Goal: Task Accomplishment & Management: Manage account settings

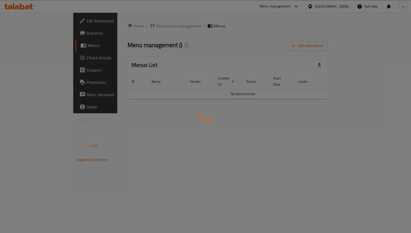
click at [27, 58] on div at bounding box center [205, 116] width 411 height 233
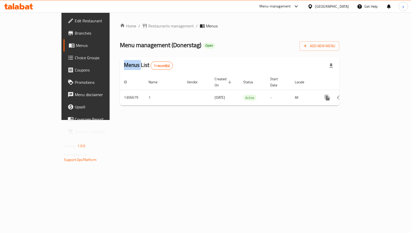
drag, startPoint x: 0, startPoint y: 0, endPoint x: 27, endPoint y: 58, distance: 64.5
click at [75, 58] on span "Choice Groups" at bounding box center [100, 58] width 51 height 6
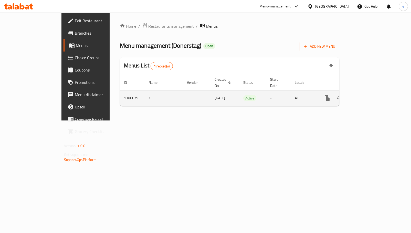
click at [368, 95] on icon "enhanced table" at bounding box center [364, 98] width 6 height 6
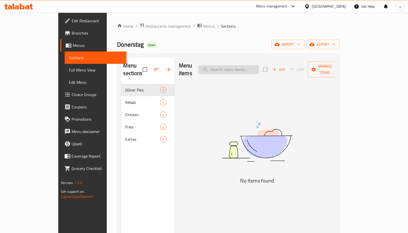
click at [242, 68] on input "search" at bounding box center [228, 69] width 61 height 9
click at [73, 47] on span "Menus" at bounding box center [98, 45] width 50 height 6
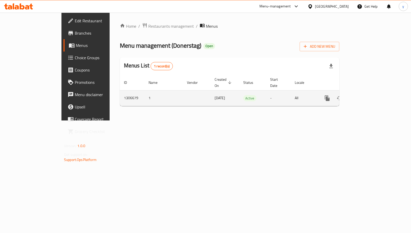
click at [371, 92] on link "enhanced table" at bounding box center [364, 98] width 12 height 12
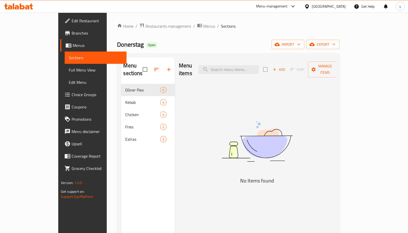
click at [260, 59] on div "Menu items Add Sort Manage items" at bounding box center [257, 69] width 156 height 24
click at [251, 65] on input "search" at bounding box center [228, 69] width 61 height 9
paste input "ساندوتش بطاطس محمرة سوري"
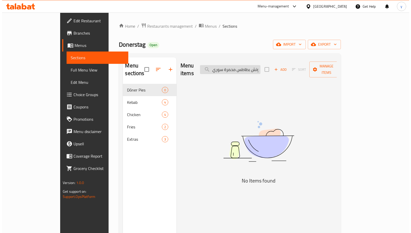
scroll to position [0, 9]
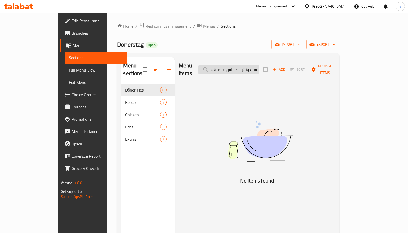
type input "ساندوتش بطاطس محمرة سوري"
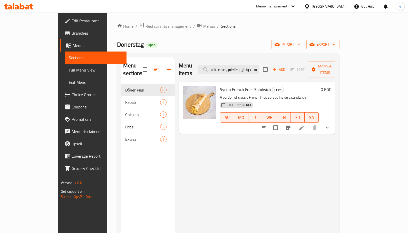
click at [308, 123] on li at bounding box center [301, 127] width 14 height 9
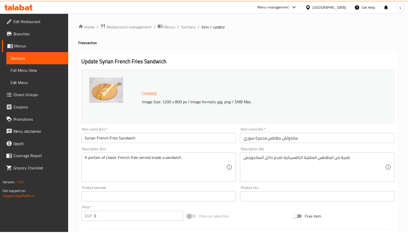
scroll to position [148, 0]
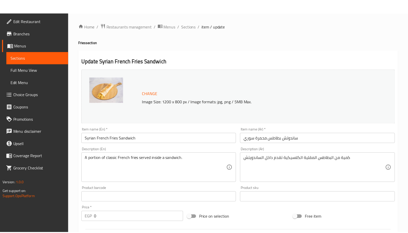
scroll to position [163, 0]
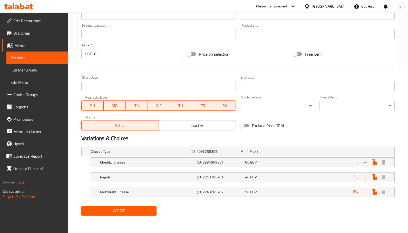
click at [13, 2] on div at bounding box center [18, 6] width 37 height 10
click at [14, 3] on div at bounding box center [18, 6] width 37 height 10
click at [14, 6] on icon at bounding box center [14, 6] width 2 height 6
